Goal: Navigation & Orientation: Find specific page/section

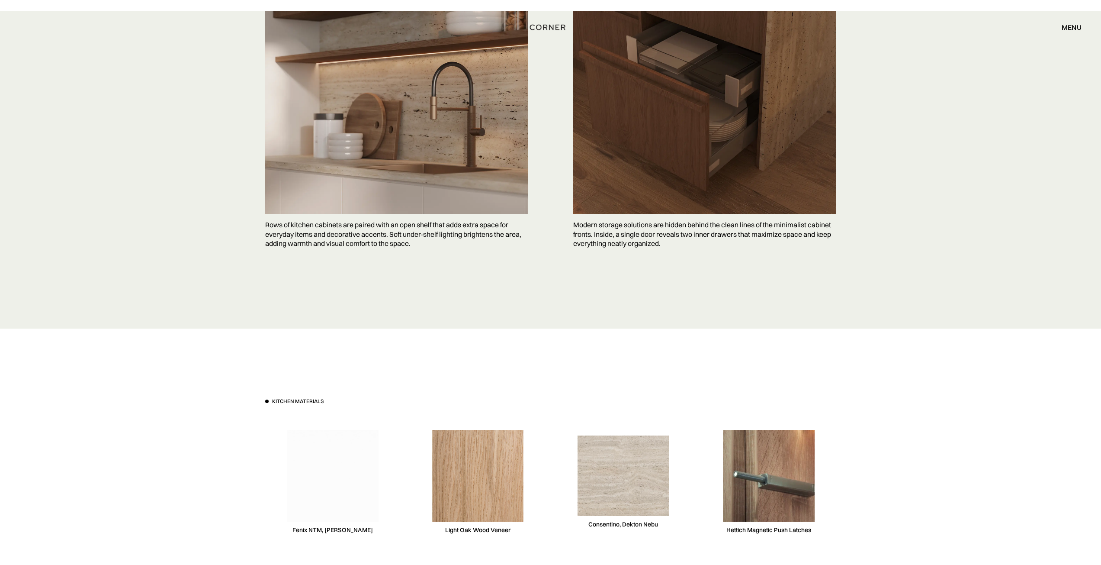
scroll to position [2683, 0]
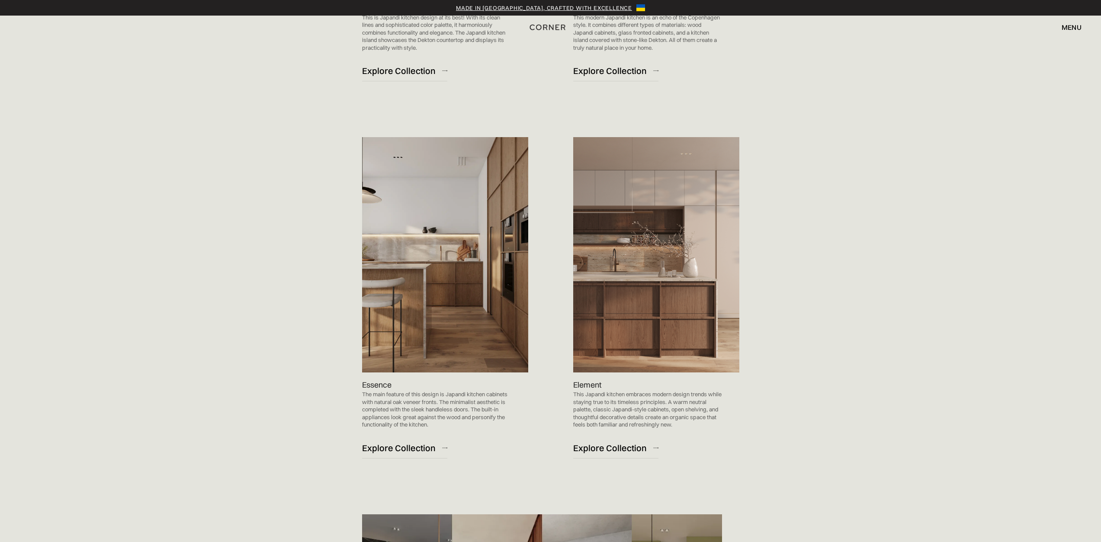
scroll to position [952, 0]
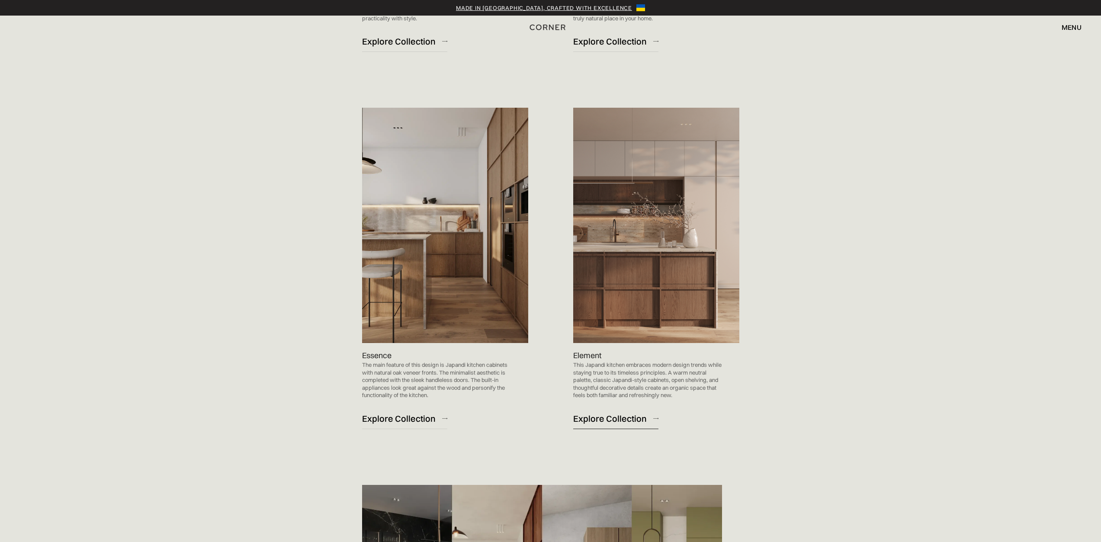
click at [592, 419] on div "Explore Collection" at bounding box center [610, 419] width 74 height 12
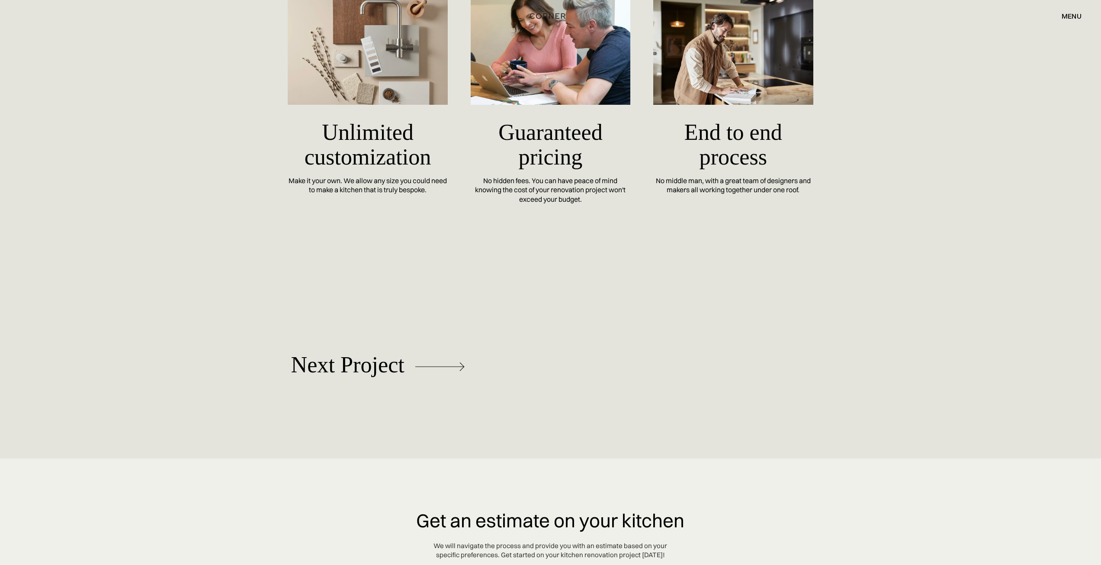
scroll to position [4068, 0]
